Goal: Task Accomplishment & Management: Complete application form

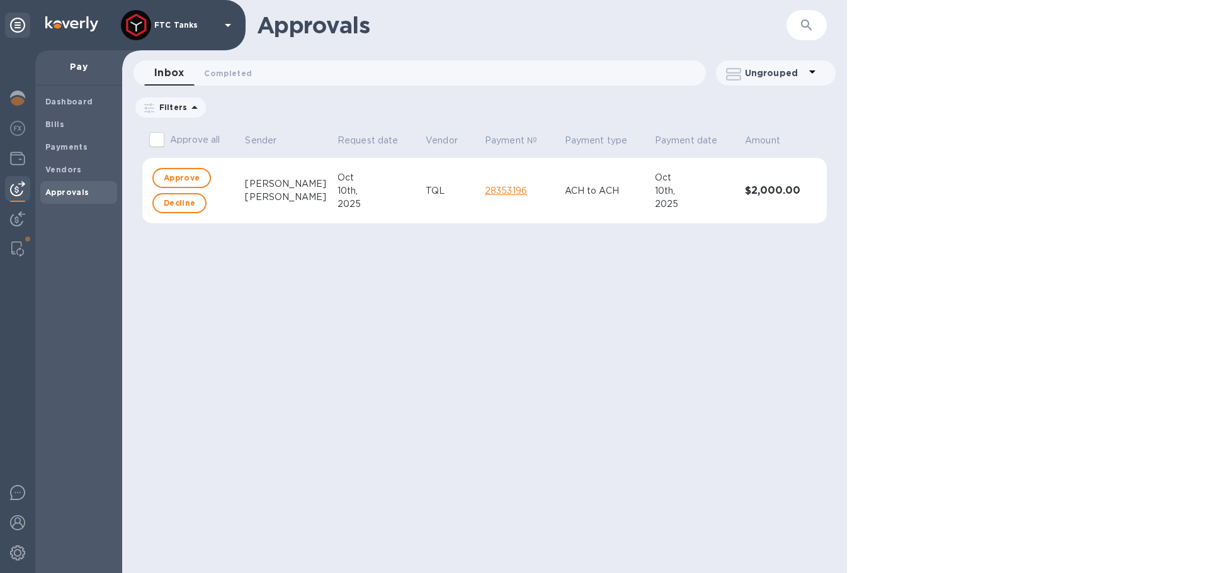
click at [263, 189] on div "[PERSON_NAME]" at bounding box center [286, 184] width 82 height 13
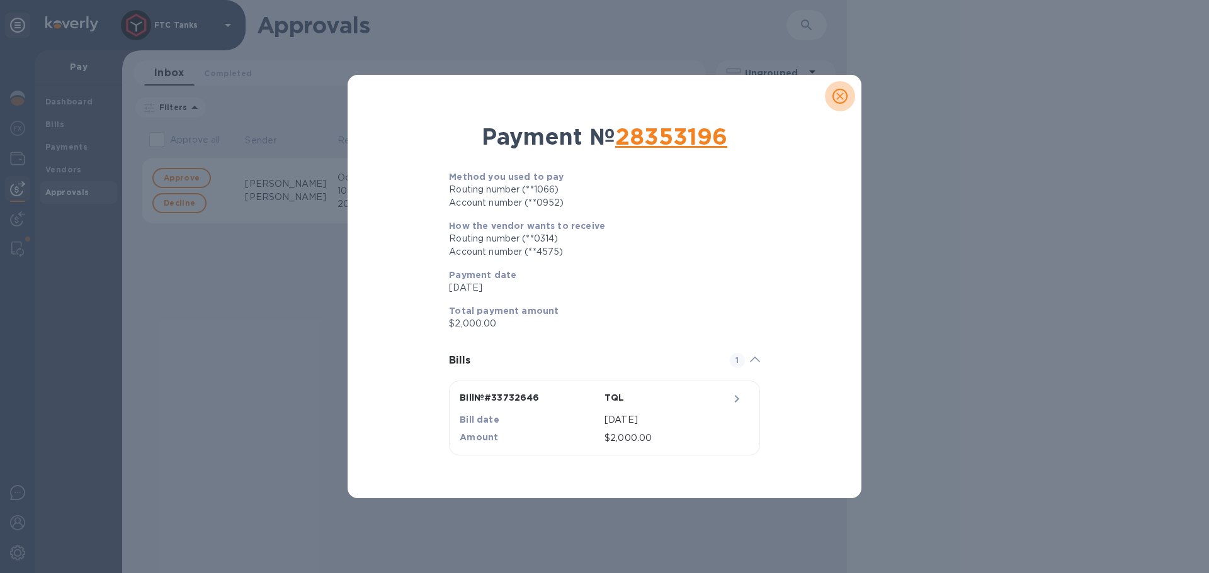
click at [844, 101] on icon "close" at bounding box center [839, 96] width 13 height 13
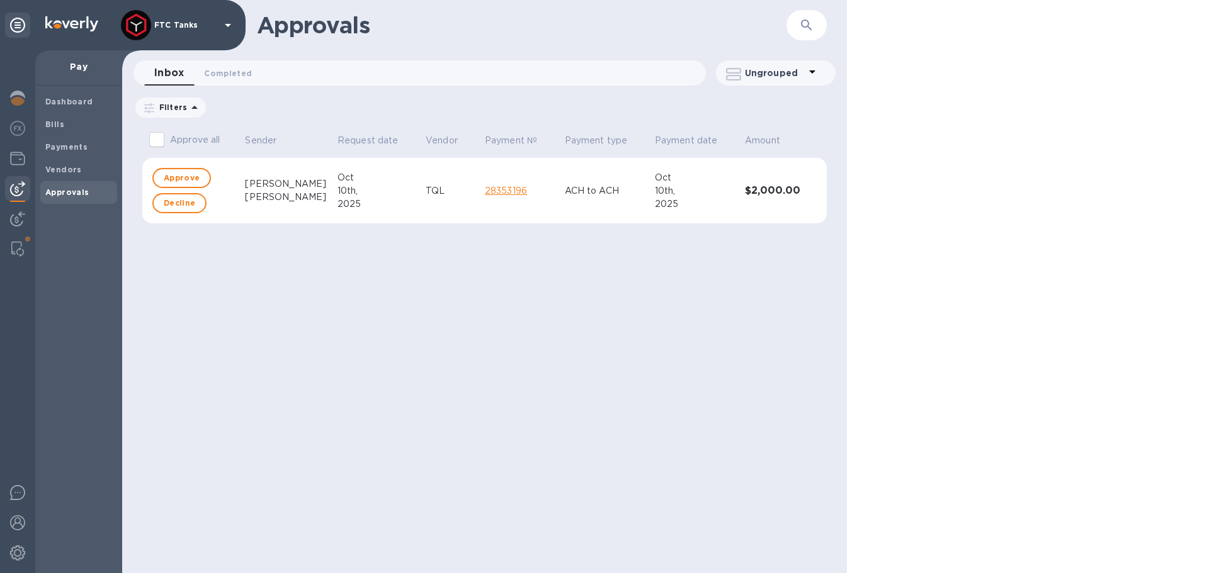
click at [166, 166] on div "Approve" at bounding box center [191, 178] width 82 height 25
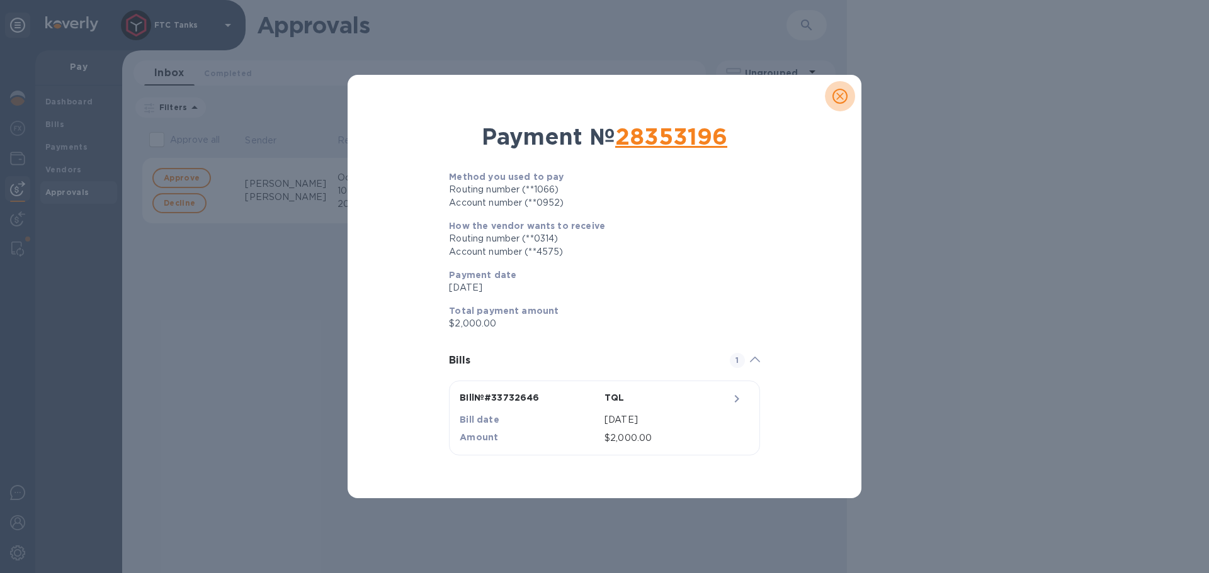
click at [841, 93] on icon "close" at bounding box center [839, 96] width 13 height 13
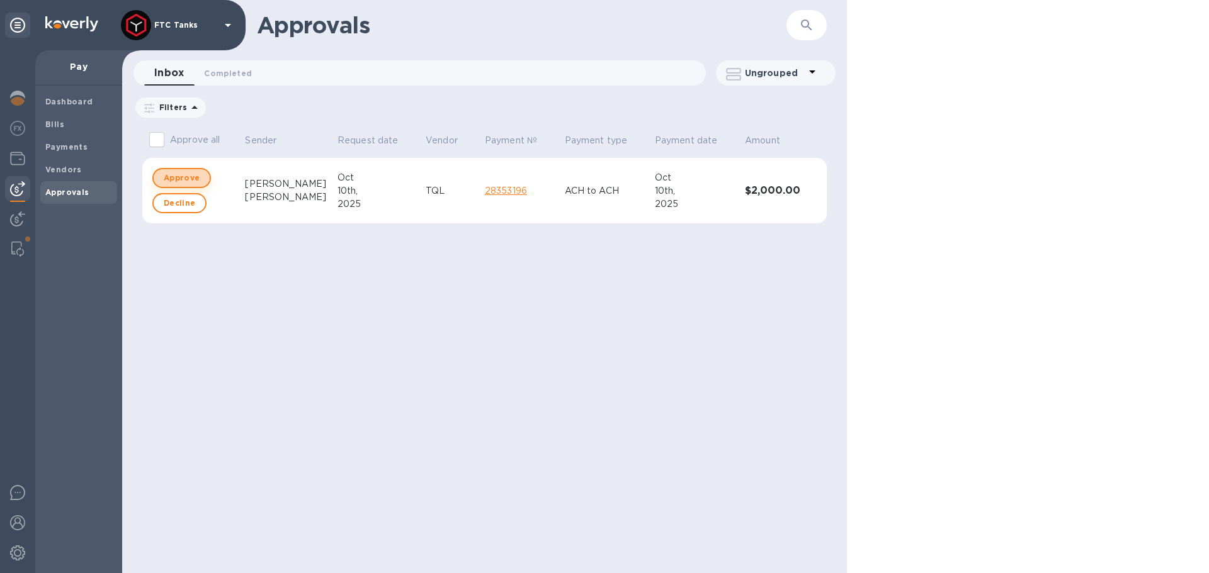
click at [178, 174] on span "Approve" at bounding box center [182, 178] width 36 height 15
checkbox input "true"
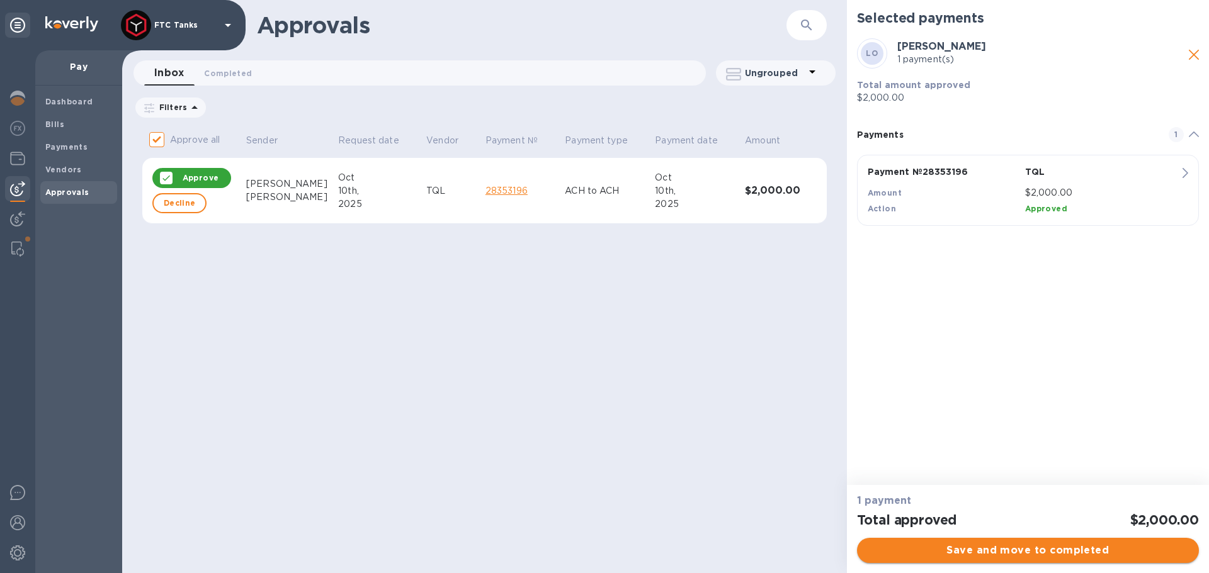
click at [981, 555] on span "Save and move to completed" at bounding box center [1028, 550] width 322 height 15
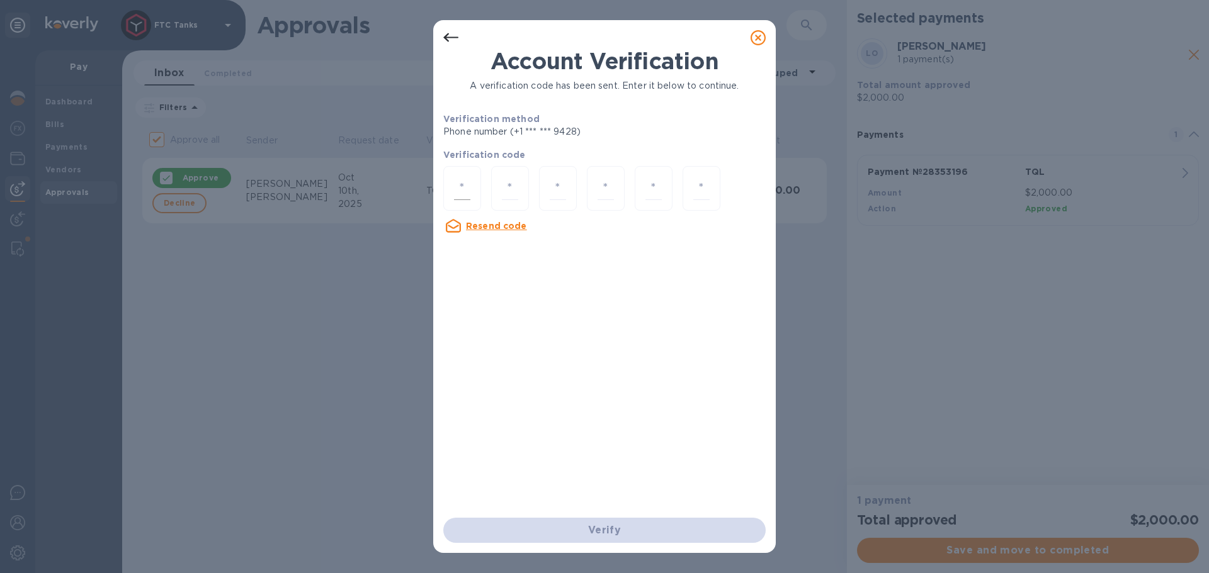
click at [463, 191] on input "number" at bounding box center [462, 188] width 16 height 23
type input "3"
type input "8"
type input "1"
type input "5"
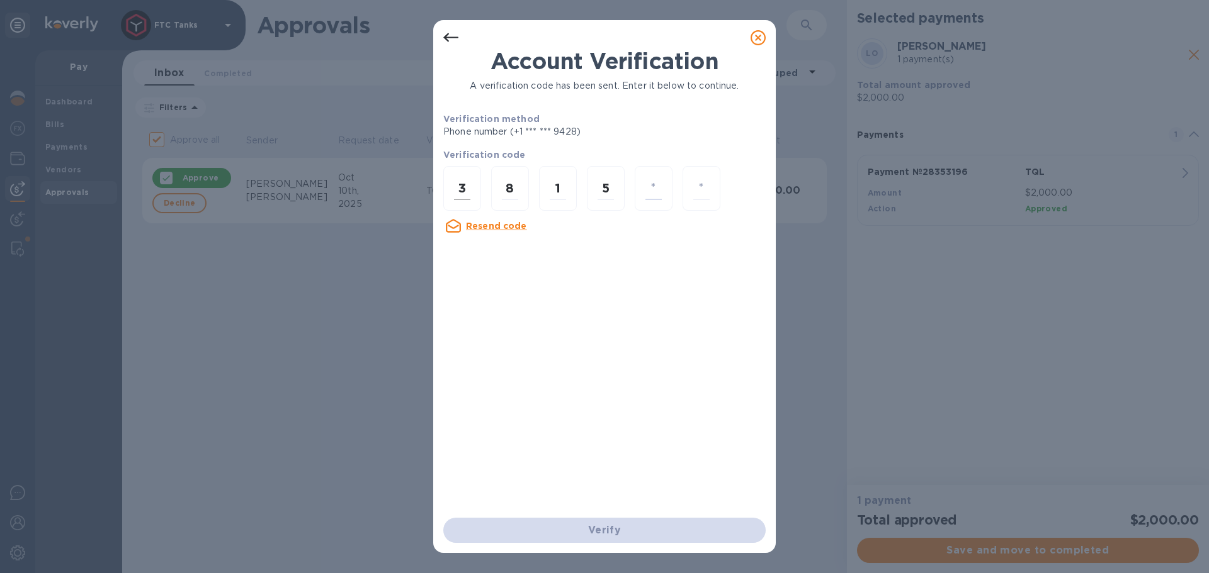
type input "8"
type input "5"
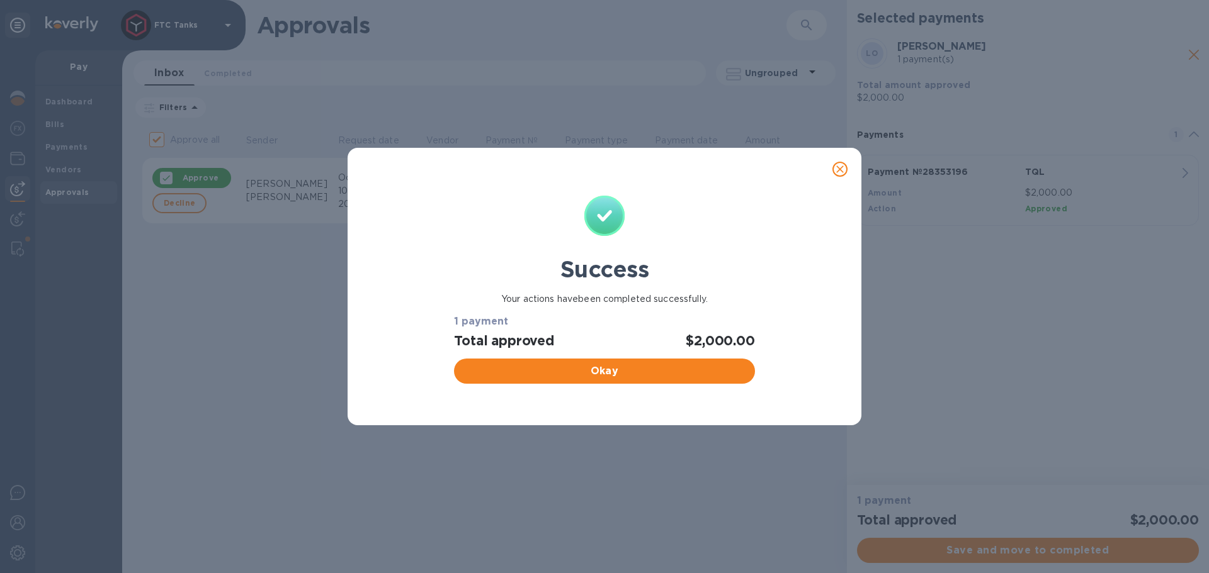
checkbox input "false"
click at [686, 376] on span "Okay" at bounding box center [604, 371] width 280 height 15
